Goal: Complete application form

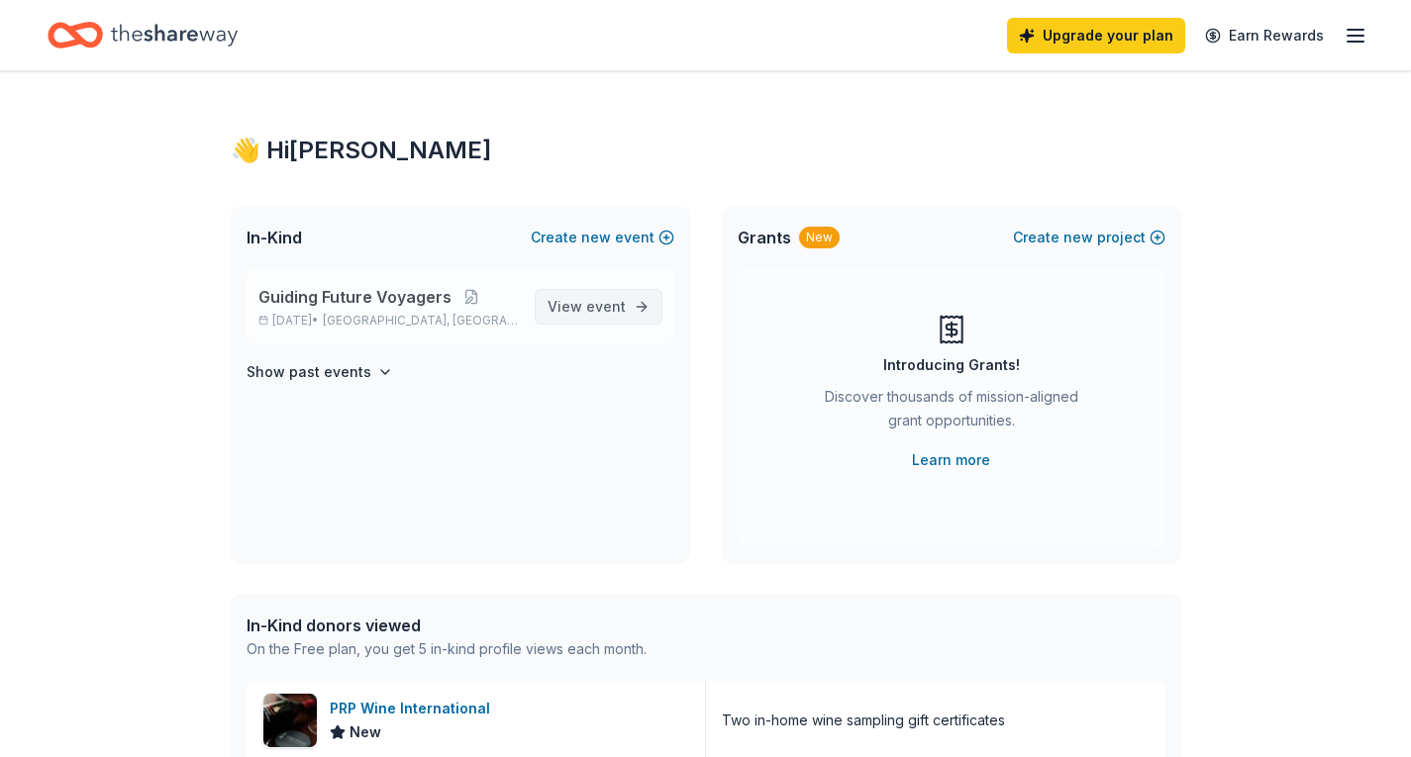
click at [599, 306] on span "event" at bounding box center [606, 306] width 40 height 17
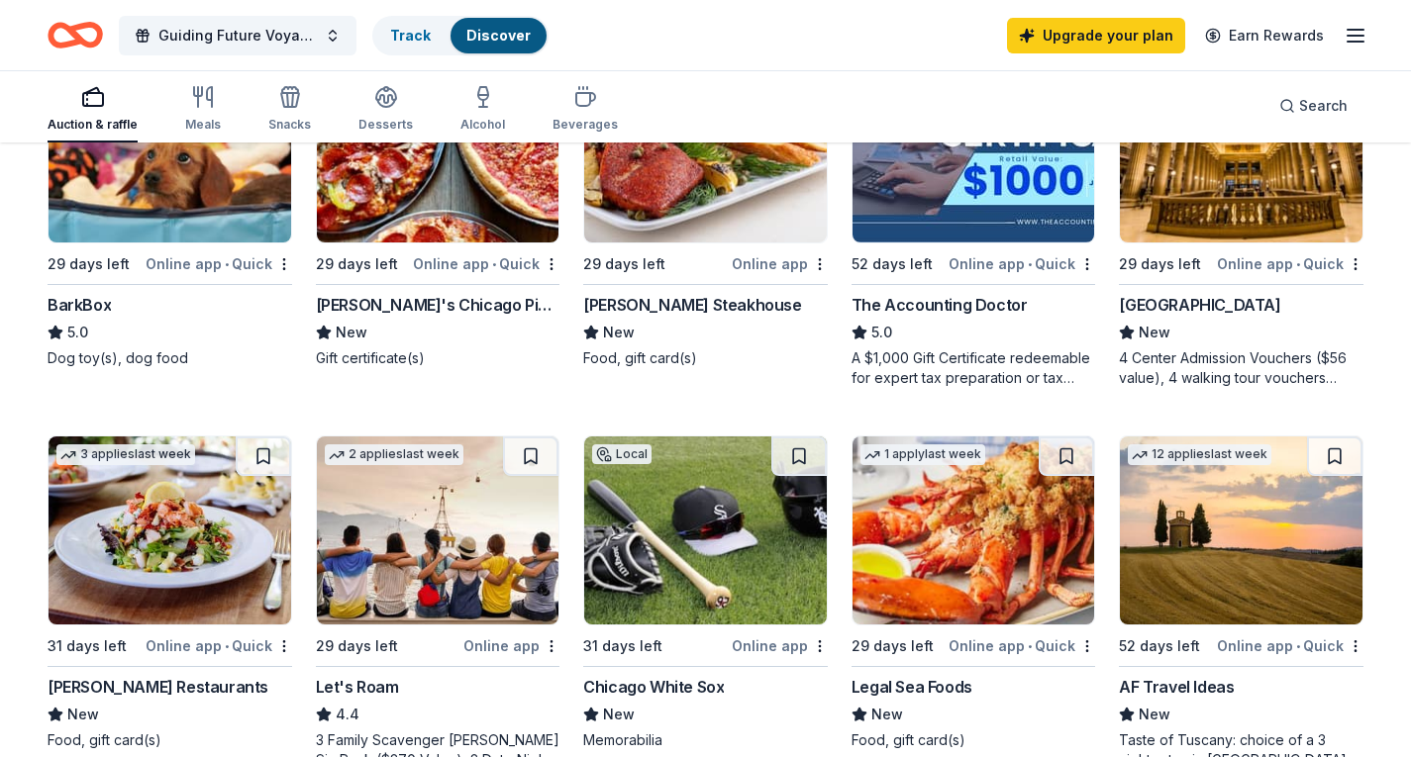
scroll to position [594, 0]
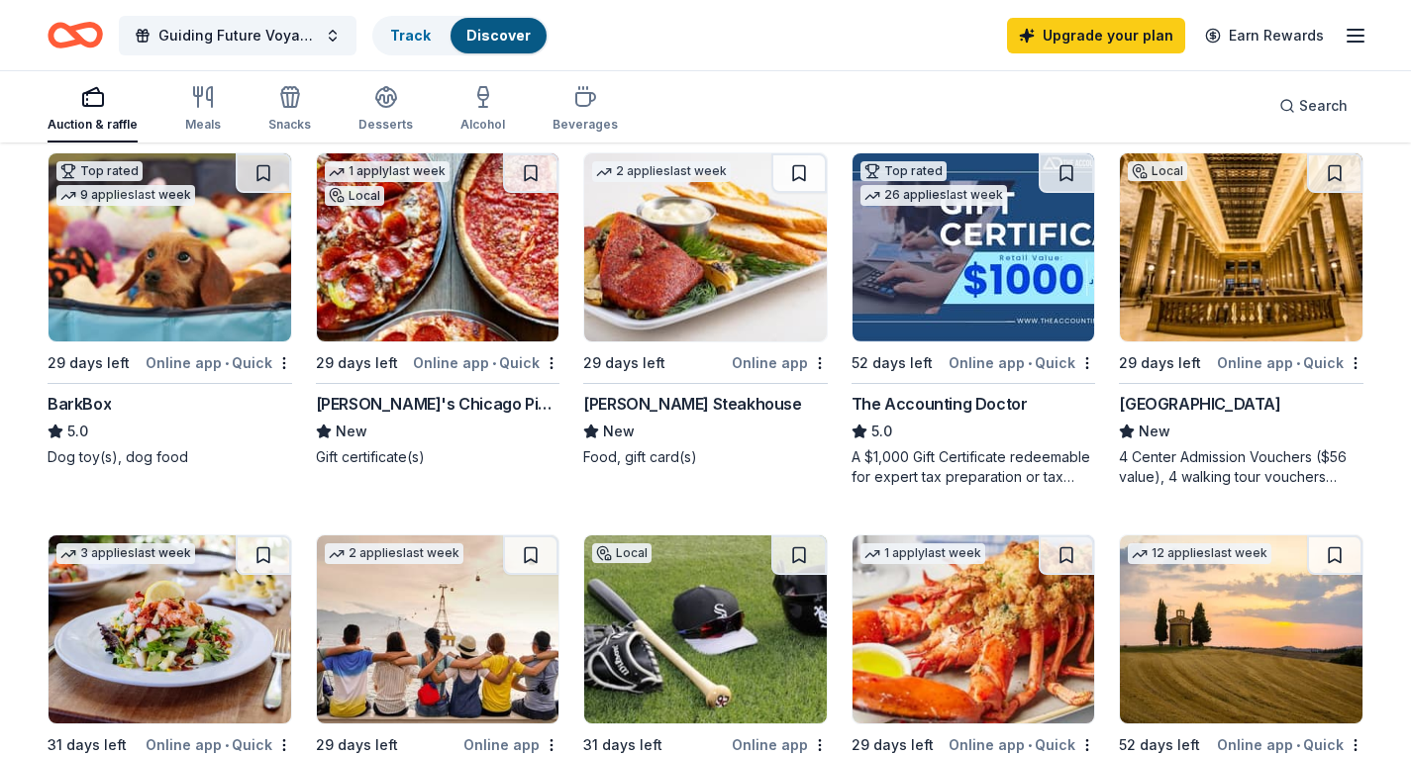
click at [174, 273] on img at bounding box center [170, 247] width 243 height 188
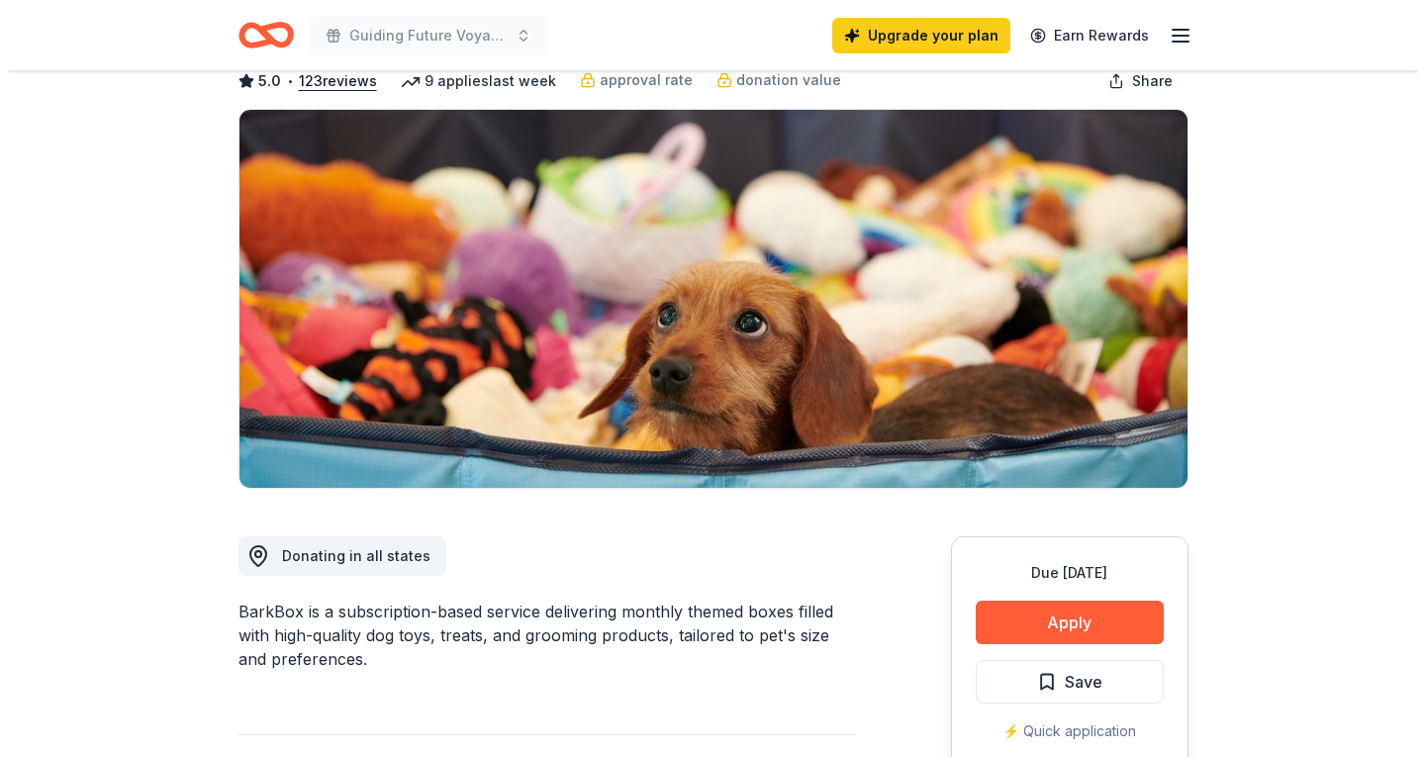
scroll to position [198, 0]
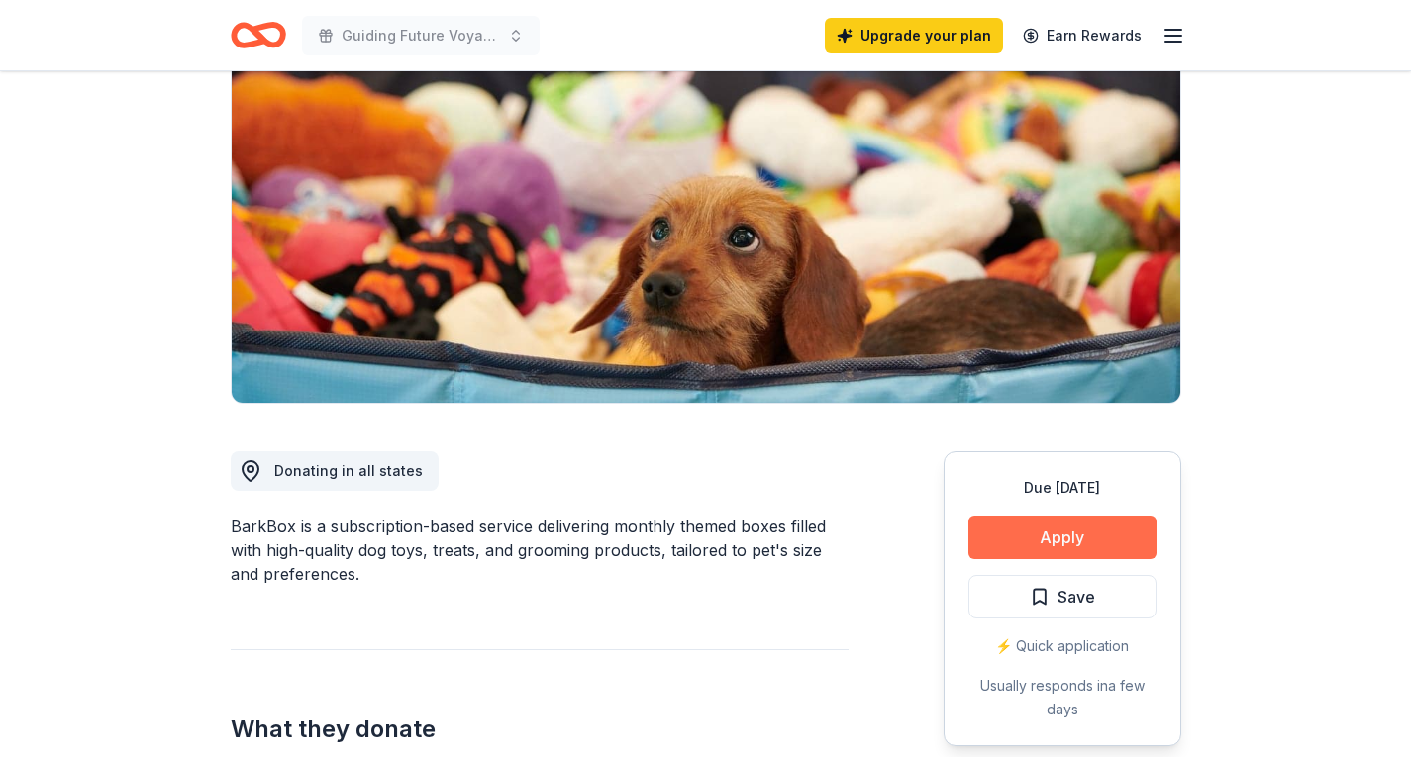
click at [1103, 543] on button "Apply" at bounding box center [1062, 538] width 188 height 44
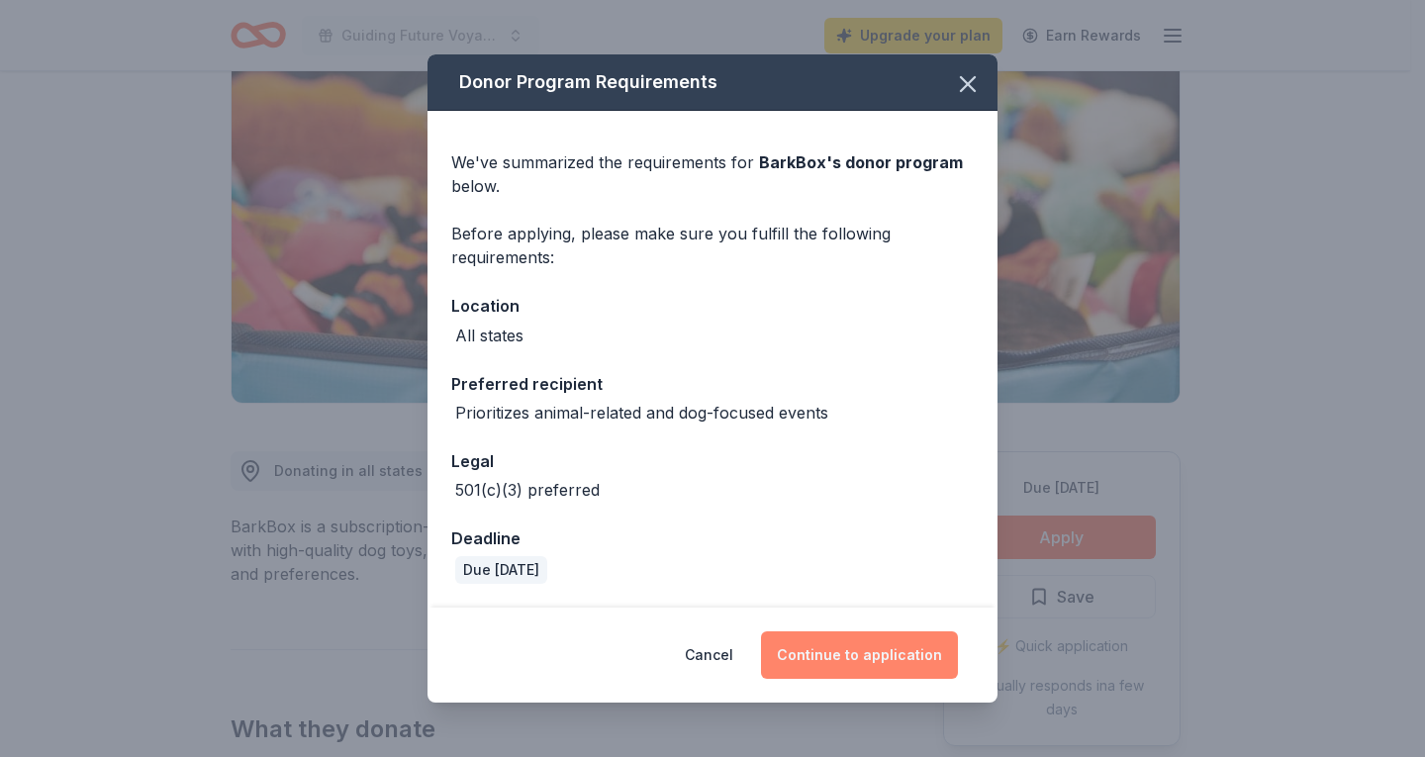
click at [878, 662] on button "Continue to application" at bounding box center [859, 656] width 197 height 48
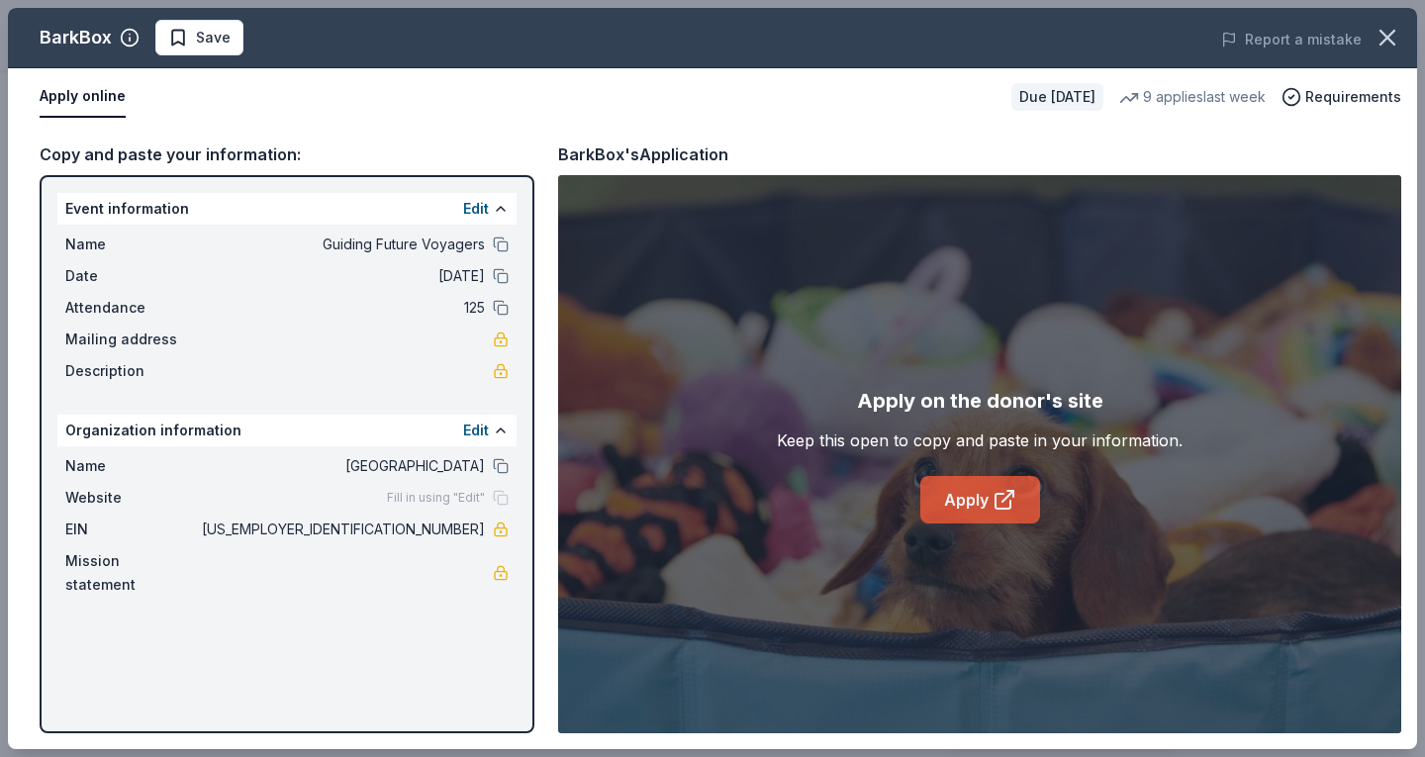
click at [987, 500] on link "Apply" at bounding box center [981, 500] width 120 height 48
